Goal: Task Accomplishment & Management: Use online tool/utility

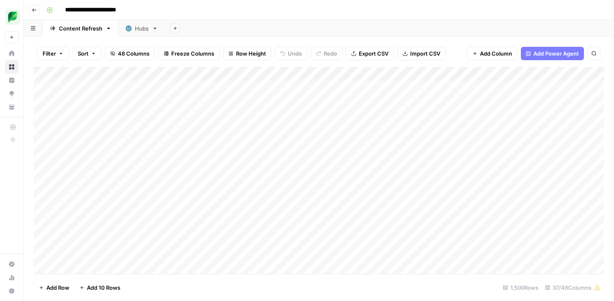
click at [488, 76] on div "Add Column" at bounding box center [319, 170] width 570 height 207
click at [485, 161] on span "Filter" at bounding box center [515, 163] width 73 height 8
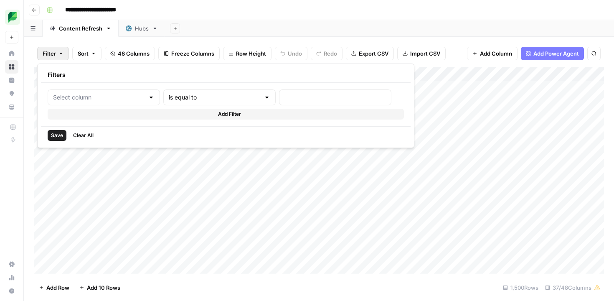
type input "Link"
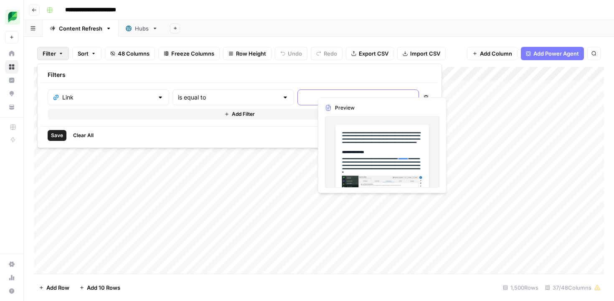
click at [303, 98] on input "text" at bounding box center [358, 97] width 111 height 8
click at [219, 98] on input "text" at bounding box center [228, 97] width 101 height 8
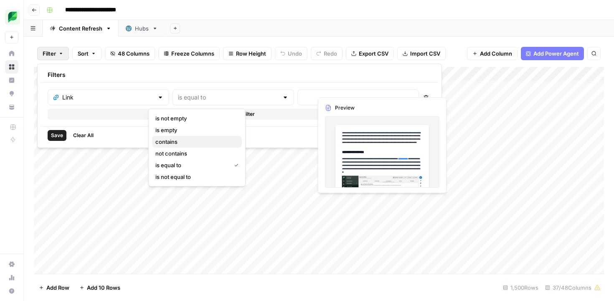
click at [197, 142] on span "contains" at bounding box center [195, 141] width 80 height 8
type input "contains"
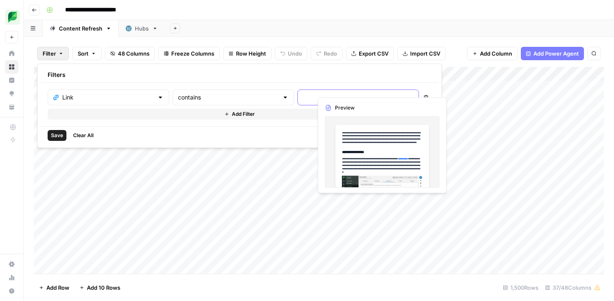
click at [303, 93] on input "text" at bounding box center [358, 97] width 111 height 8
paste input "/insights/hashtag-analytics"
type input "/insights/hashtag-analytics"
click at [59, 130] on button "Save" at bounding box center [57, 135] width 19 height 11
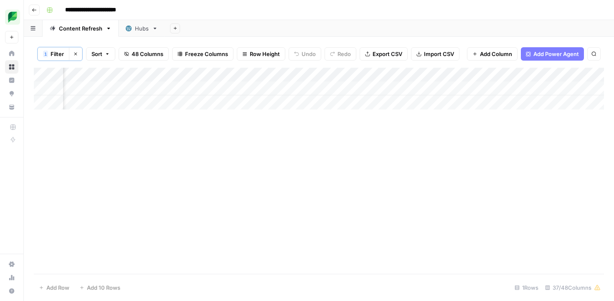
scroll to position [0, 997]
click at [465, 88] on div "Add Column" at bounding box center [319, 89] width 570 height 42
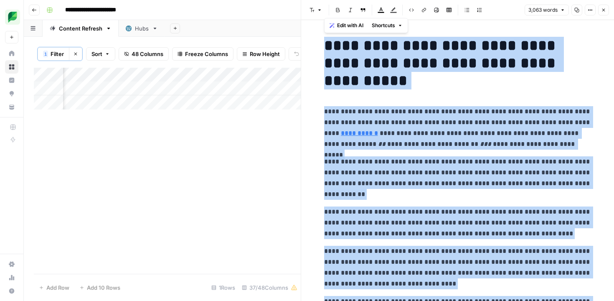
drag, startPoint x: 561, startPoint y: 115, endPoint x: 534, endPoint y: -29, distance: 146.5
click at [534, 0] on html "**********" at bounding box center [307, 150] width 614 height 301
click at [384, 114] on p "**********" at bounding box center [457, 127] width 267 height 43
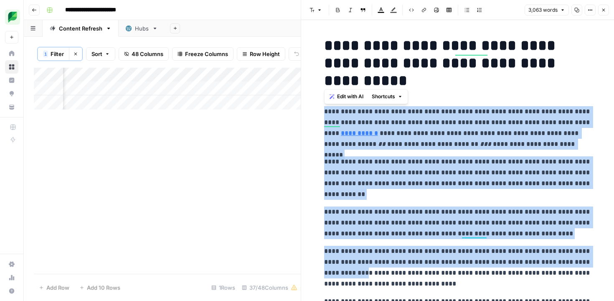
drag, startPoint x: 324, startPoint y: 112, endPoint x: 340, endPoint y: 277, distance: 165.6
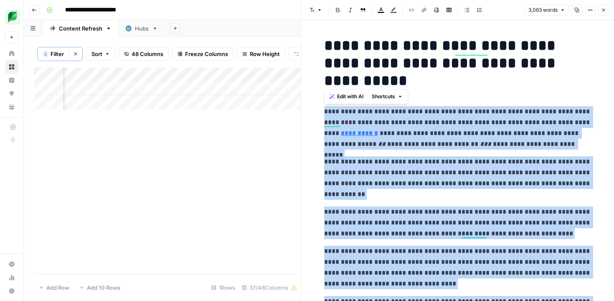
drag, startPoint x: 544, startPoint y: 217, endPoint x: 320, endPoint y: 108, distance: 249.4
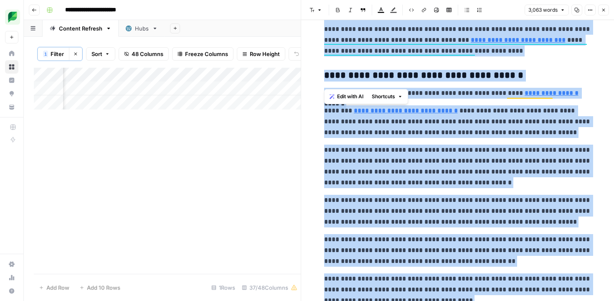
scroll to position [1289, 0]
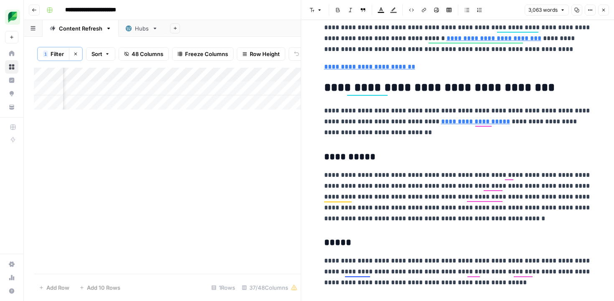
click at [380, 177] on p "**********" at bounding box center [457, 196] width 267 height 54
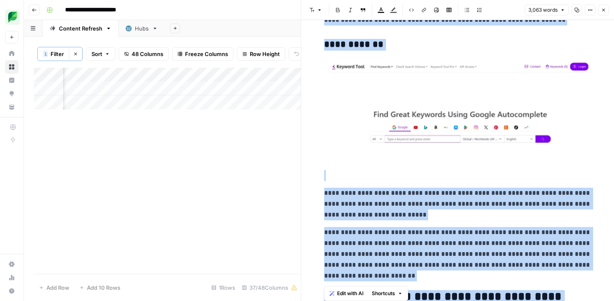
scroll to position [6034, 0]
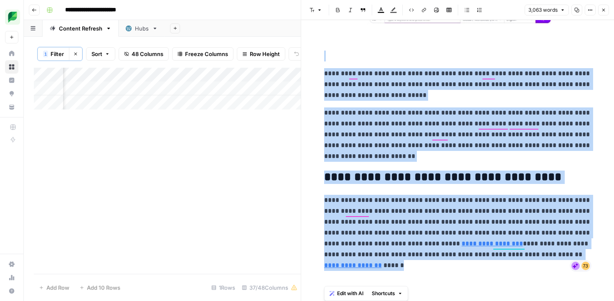
drag, startPoint x: 320, startPoint y: 91, endPoint x: 385, endPoint y: 313, distance: 232.2
click at [385, 300] on html "**********" at bounding box center [307, 150] width 614 height 301
copy div "**********"
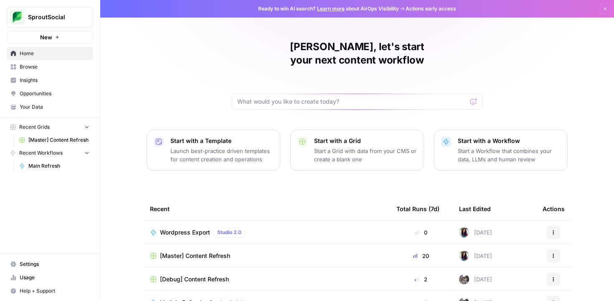
click at [45, 142] on span "[Master] Content Refresh" at bounding box center [58, 140] width 61 height 8
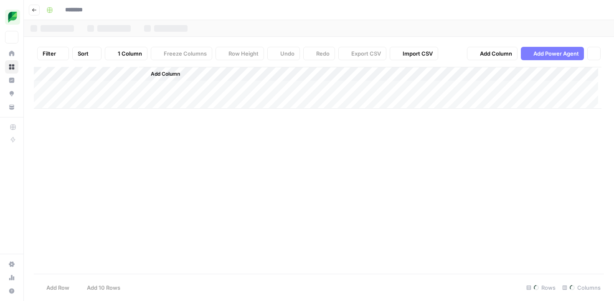
type input "**********"
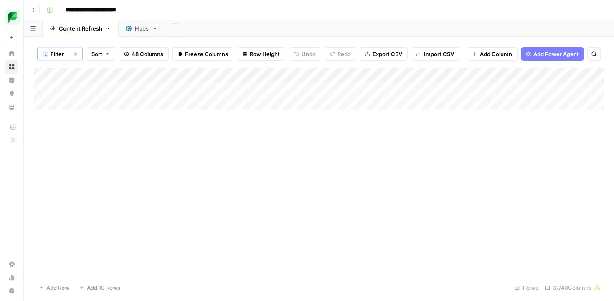
click at [74, 56] on icon "button" at bounding box center [75, 53] width 5 height 5
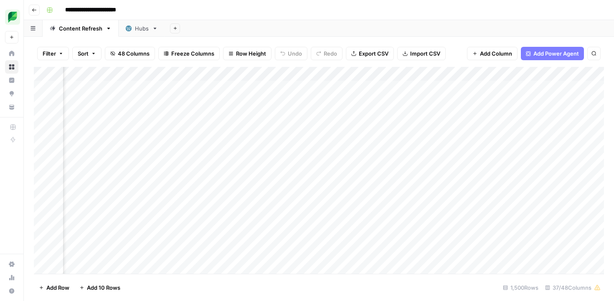
scroll to position [0, 111]
click at [428, 72] on div "Add Column" at bounding box center [319, 170] width 570 height 207
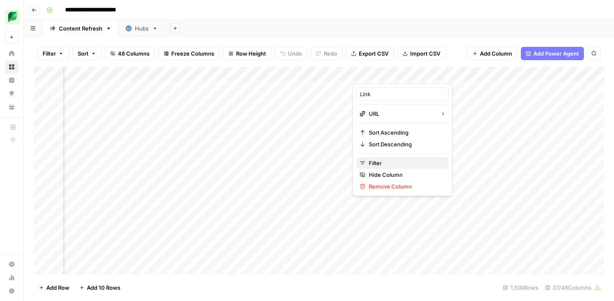
click at [382, 160] on span "Filter" at bounding box center [405, 163] width 73 height 8
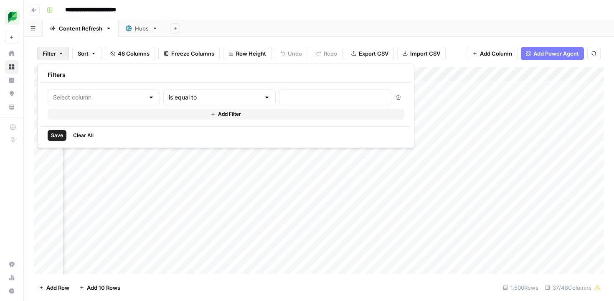
type input "Link"
click at [303, 97] on input "text" at bounding box center [358, 97] width 111 height 8
click at [195, 101] on input "text" at bounding box center [228, 97] width 101 height 8
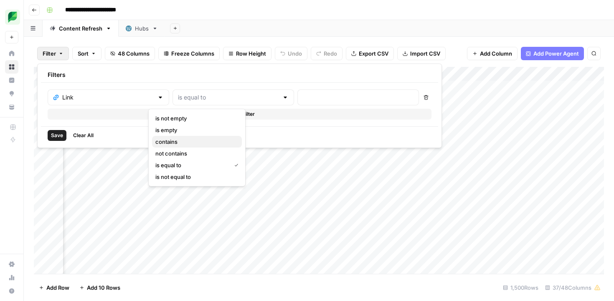
click at [189, 138] on span "contains" at bounding box center [195, 141] width 80 height 8
type input "contains"
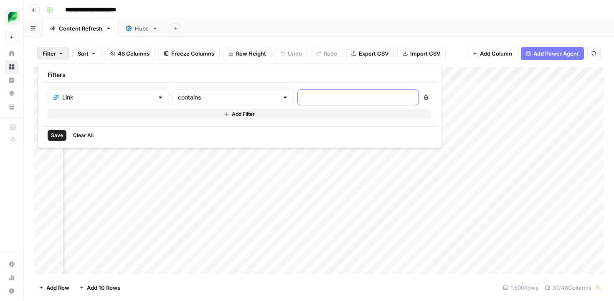
click at [303, 96] on input "text" at bounding box center [358, 97] width 111 height 8
type input "/insights/linkedin-automation-tools/"
click at [63, 135] on button "Save" at bounding box center [57, 135] width 19 height 11
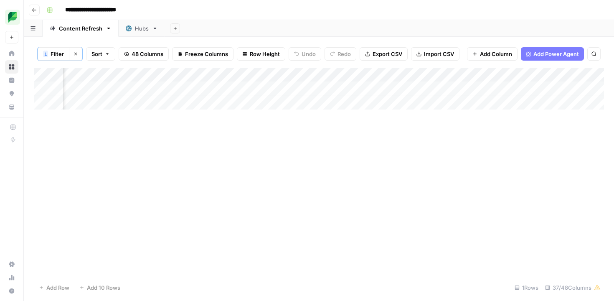
scroll to position [0, 951]
click at [295, 89] on div "Add Column" at bounding box center [319, 89] width 570 height 42
click at [320, 76] on div "Add Column" at bounding box center [319, 89] width 570 height 42
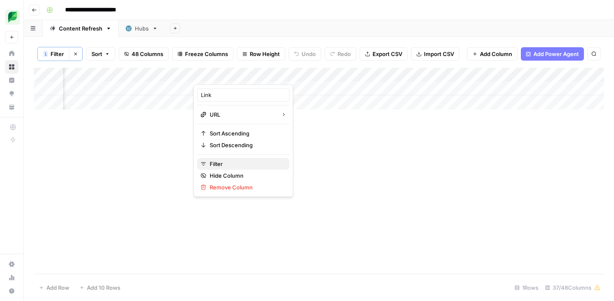
click at [218, 162] on span "Filter" at bounding box center [246, 163] width 73 height 8
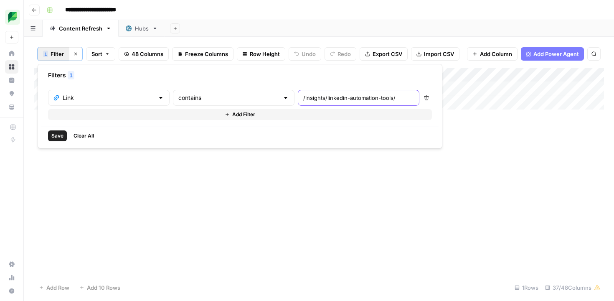
click at [303, 97] on input "/insights/linkedin-automation-tools/" at bounding box center [358, 98] width 111 height 8
click at [303, 98] on input "/insights/linkedin-automation-tools/" at bounding box center [358, 98] width 111 height 8
drag, startPoint x: 278, startPoint y: 98, endPoint x: 396, endPoint y: 98, distance: 117.3
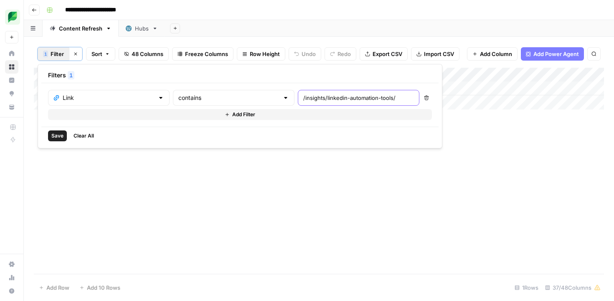
click at [396, 98] on body "**********" at bounding box center [307, 150] width 614 height 301
type input "/insights/google-review-management"
click at [48, 136] on button "Save" at bounding box center [57, 135] width 19 height 11
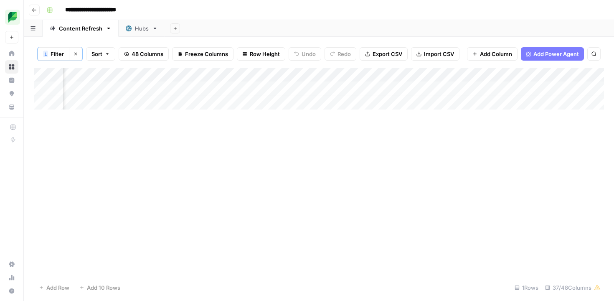
scroll to position [0, 718]
click at [122, 89] on div "Add Column" at bounding box center [319, 89] width 570 height 42
click at [142, 89] on div "Add Column" at bounding box center [319, 89] width 570 height 42
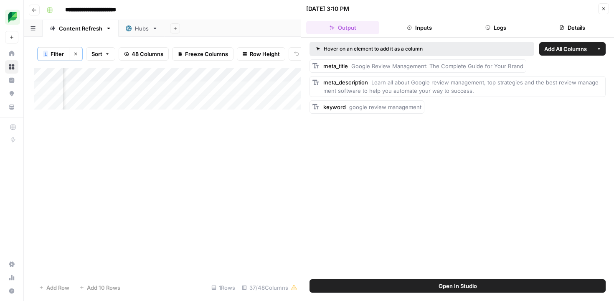
click at [601, 7] on icon "button" at bounding box center [603, 8] width 5 height 5
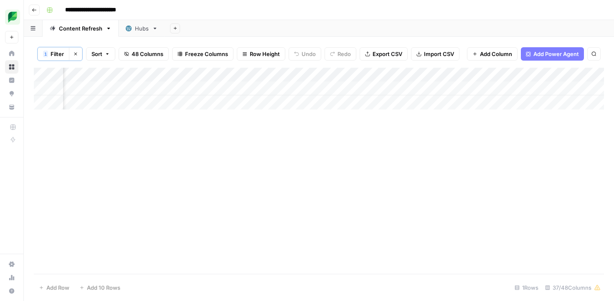
click at [414, 88] on div "Add Column" at bounding box center [319, 89] width 570 height 42
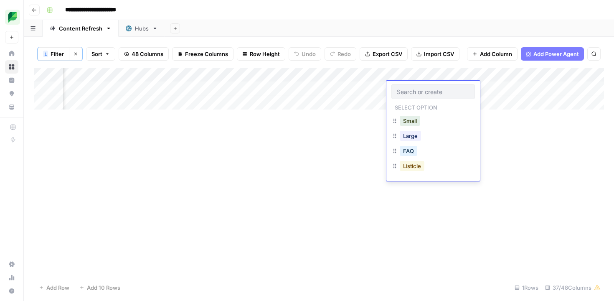
click at [412, 168] on button "Listicle" at bounding box center [411, 166] width 25 height 10
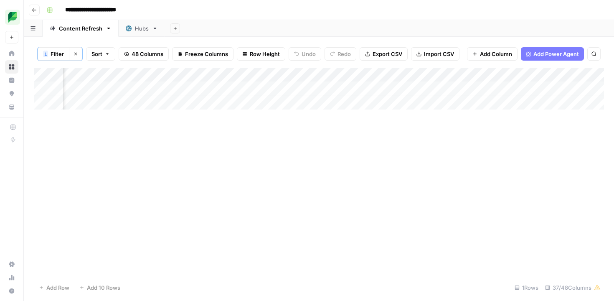
click at [353, 134] on div "Add Column" at bounding box center [319, 171] width 570 height 206
click at [469, 90] on div "Add Column" at bounding box center [319, 89] width 570 height 42
click at [289, 89] on div "Add Column" at bounding box center [319, 89] width 570 height 42
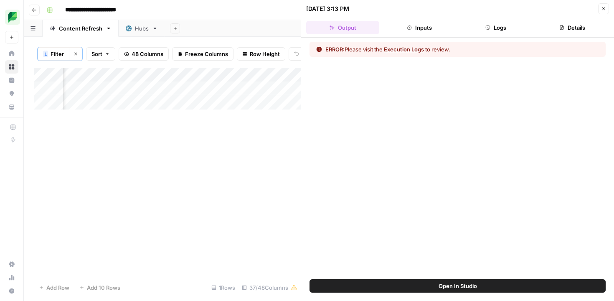
click at [414, 48] on button "Execution Logs" at bounding box center [404, 49] width 40 height 8
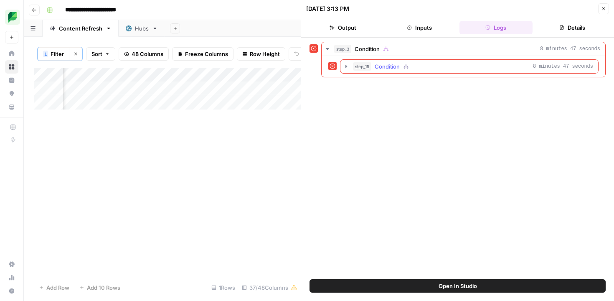
click at [387, 68] on span "Condition" at bounding box center [386, 66] width 25 height 8
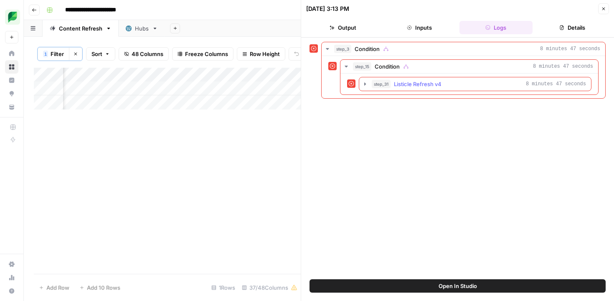
click at [396, 82] on span "Listicle Refresh v4" at bounding box center [418, 84] width 48 height 8
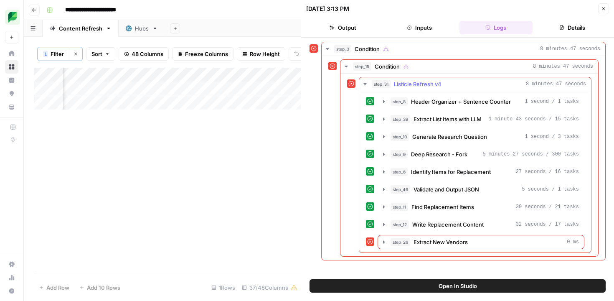
click at [396, 82] on span "Listicle Refresh v4" at bounding box center [418, 84] width 48 height 8
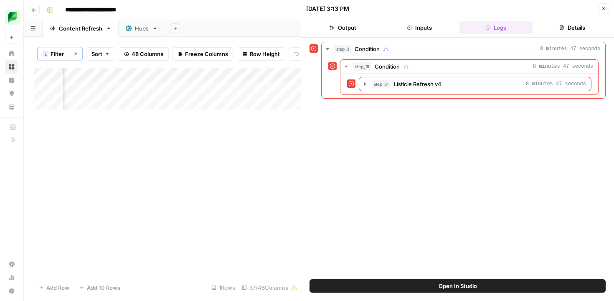
click at [605, 10] on icon "button" at bounding box center [603, 8] width 5 height 5
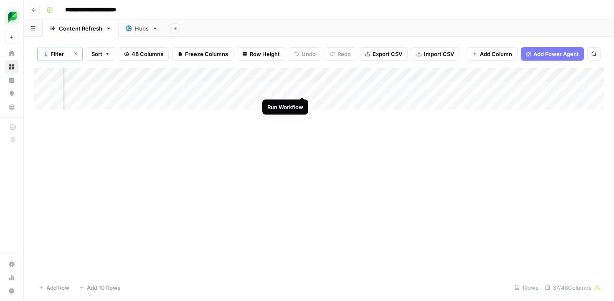
click at [302, 88] on div "Add Column" at bounding box center [319, 89] width 570 height 42
click at [189, 87] on div "Add Column" at bounding box center [319, 89] width 570 height 42
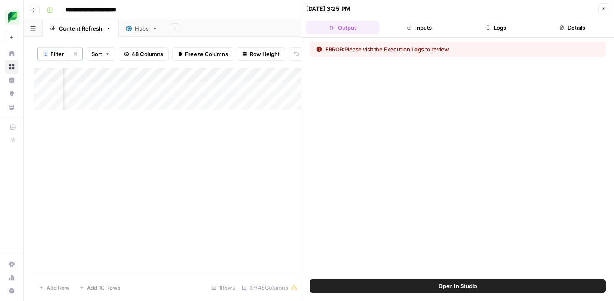
click at [604, 10] on icon "button" at bounding box center [603, 9] width 3 height 3
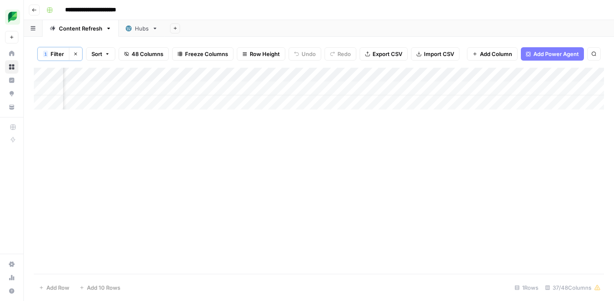
click at [173, 91] on div "Add Column" at bounding box center [319, 89] width 570 height 42
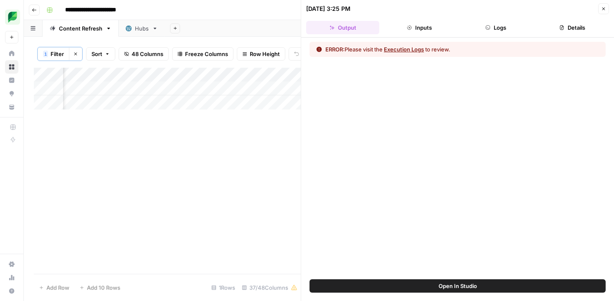
click at [410, 31] on button "Inputs" at bounding box center [418, 27] width 73 height 13
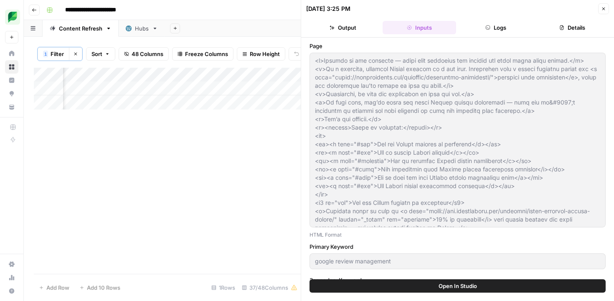
click at [231, 140] on div "Add Column" at bounding box center [167, 171] width 267 height 206
click at [604, 8] on icon "button" at bounding box center [603, 9] width 3 height 3
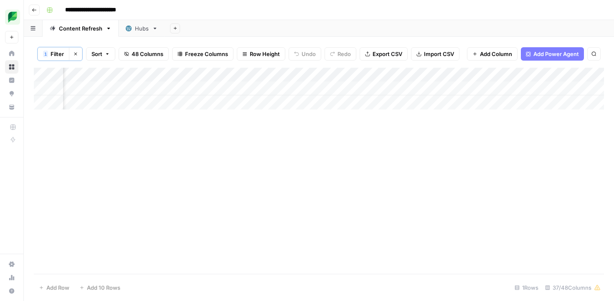
scroll to position [0, 240]
click at [352, 76] on div "Add Column" at bounding box center [319, 89] width 570 height 42
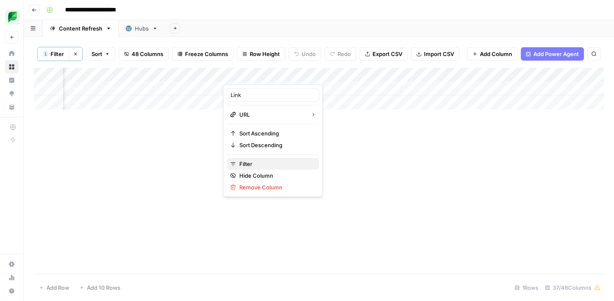
click at [272, 161] on span "Filter" at bounding box center [275, 163] width 73 height 8
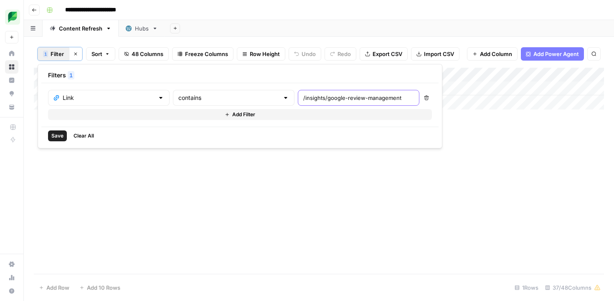
scroll to position [0, 10]
drag, startPoint x: 278, startPoint y: 100, endPoint x: 454, endPoint y: 100, distance: 175.7
click at [454, 100] on body "**********" at bounding box center [307, 150] width 614 height 301
type input "/insights/social-listening-tools"
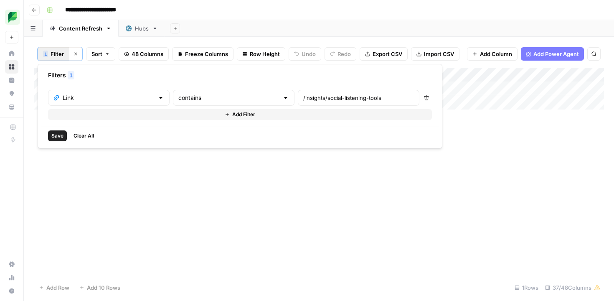
click at [51, 138] on span "Save" at bounding box center [57, 136] width 12 height 8
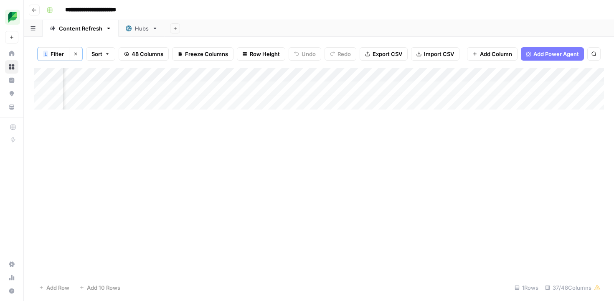
scroll to position [0, 425]
click at [170, 88] on div "Add Column" at bounding box center [319, 89] width 570 height 42
click at [222, 88] on div "Add Column" at bounding box center [319, 89] width 570 height 42
click at [374, 74] on div "Add Column" at bounding box center [319, 89] width 570 height 42
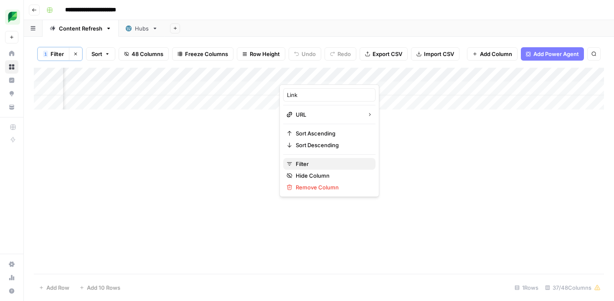
click at [318, 164] on span "Filter" at bounding box center [332, 163] width 73 height 8
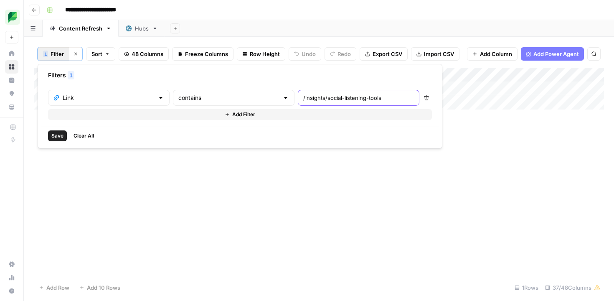
drag, startPoint x: 276, startPoint y: 98, endPoint x: 368, endPoint y: 104, distance: 92.0
click at [368, 104] on div "Filters 1 Link contains /insights/social-listening-tools Delete Add Filter Save…" at bounding box center [240, 106] width 404 height 84
type input "/insights/linkedin-automation-tool"
click at [59, 135] on span "Save" at bounding box center [57, 136] width 12 height 8
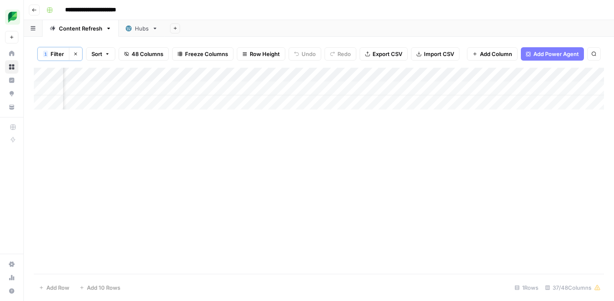
scroll to position [0, 928]
click at [280, 88] on div "Add Column" at bounding box center [319, 89] width 570 height 42
click at [317, 89] on div "Add Column" at bounding box center [319, 89] width 570 height 42
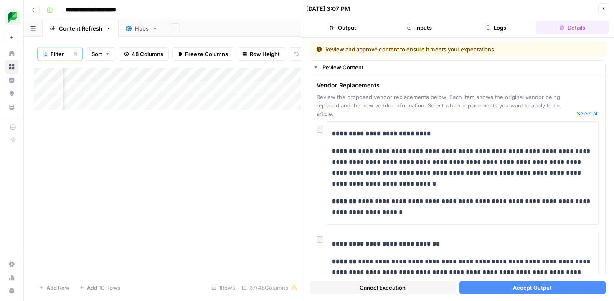
click at [503, 284] on button "Accept Output" at bounding box center [532, 287] width 147 height 13
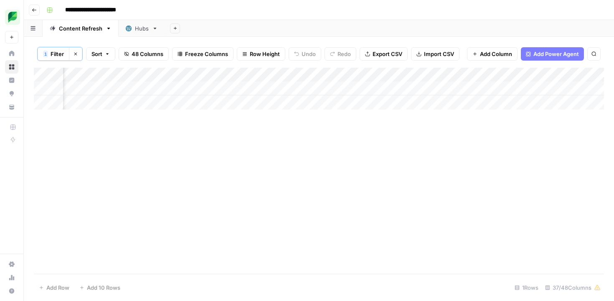
scroll to position [0, 358]
click at [281, 75] on div "Add Column" at bounding box center [319, 89] width 570 height 42
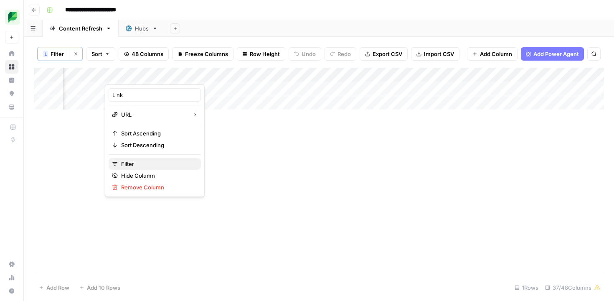
click at [156, 163] on span "Filter" at bounding box center [157, 163] width 73 height 8
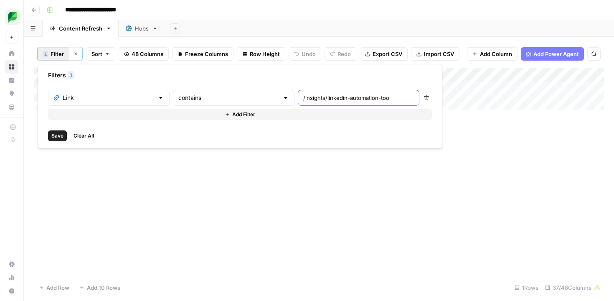
click at [303, 99] on input "/insights/linkedin-automation-tool" at bounding box center [358, 98] width 111 height 8
paste input "social-media-management-cost/"
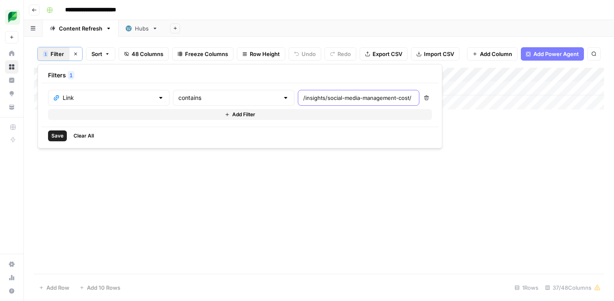
type input "/insights/social-media-management-cost/"
click at [56, 134] on span "Save" at bounding box center [57, 136] width 12 height 8
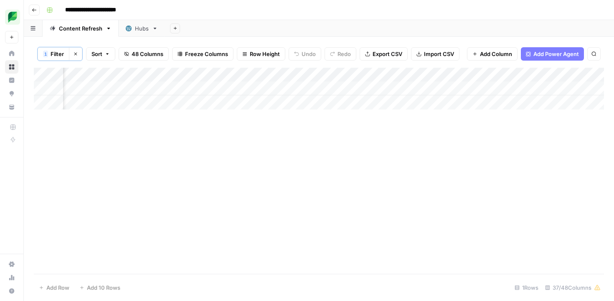
scroll to position [0, 253]
click at [392, 88] on div "Add Column" at bounding box center [319, 89] width 570 height 42
click at [336, 88] on div "Add Column" at bounding box center [319, 89] width 570 height 42
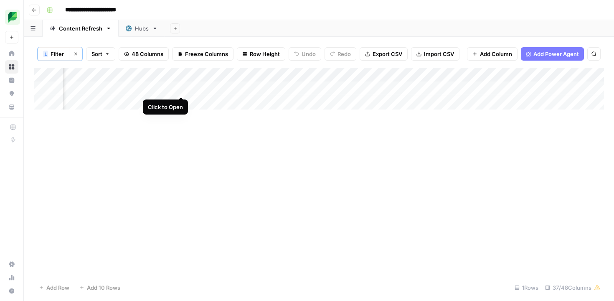
click at [181, 89] on div "Add Column" at bounding box center [319, 89] width 570 height 42
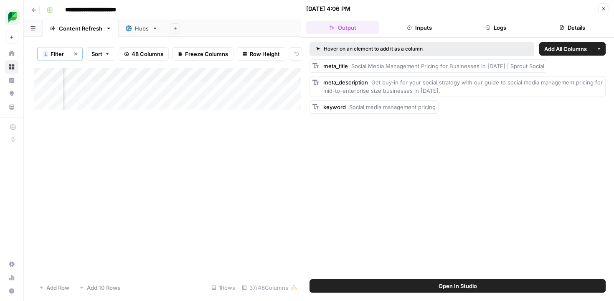
click at [602, 10] on icon "button" at bounding box center [603, 8] width 5 height 5
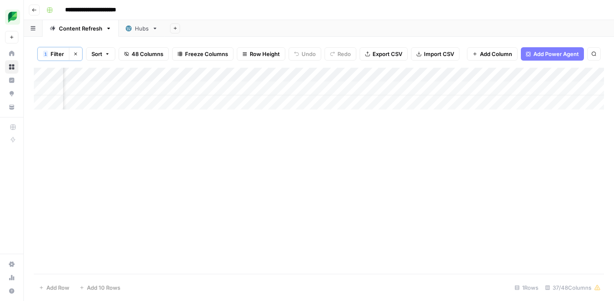
scroll to position [0, 987]
click at [153, 90] on div "Add Column" at bounding box center [319, 89] width 570 height 42
click at [152, 90] on div "Add Column" at bounding box center [319, 89] width 570 height 42
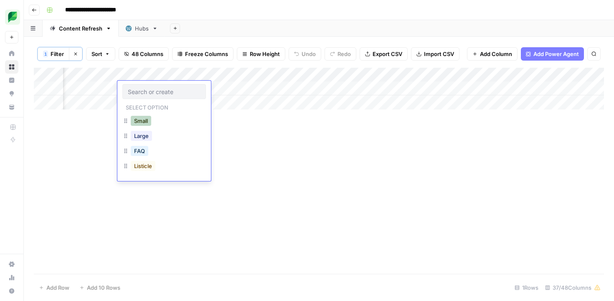
click at [145, 120] on button "Small" at bounding box center [141, 121] width 20 height 10
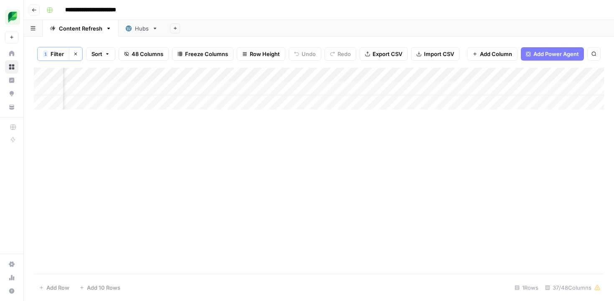
click at [222, 89] on div "Add Column" at bounding box center [319, 89] width 570 height 42
